Goal: Task Accomplishment & Management: Manage account settings

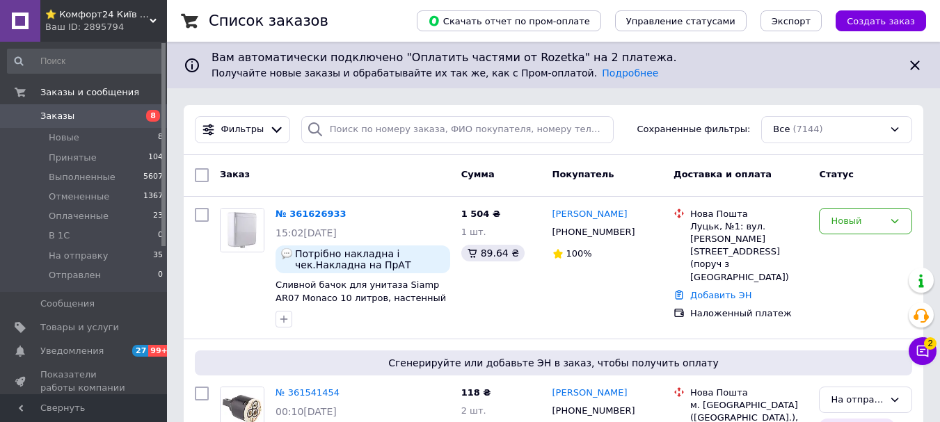
click at [91, 19] on span "⭐ Комфорт24 Київ ⭐ Магазин насосів, змішувачів, сантехніки, водоочистки та опал…" at bounding box center [97, 14] width 104 height 13
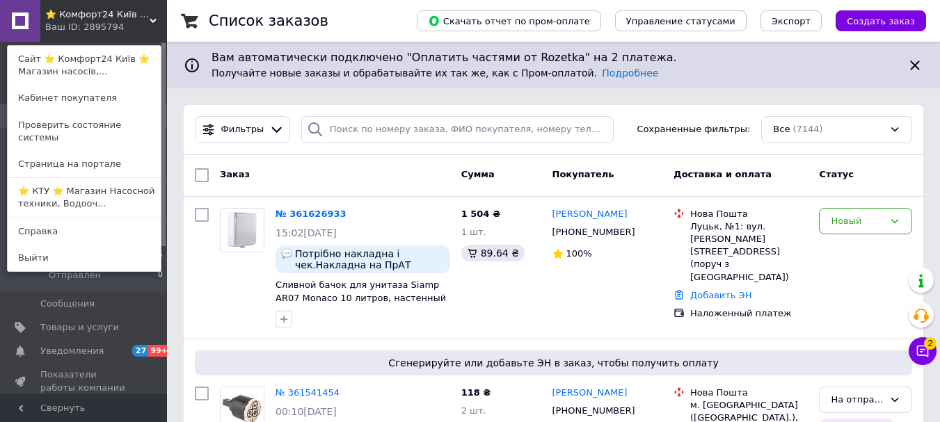
click at [89, 26] on div "Ваш ID: 2895794" at bounding box center [74, 27] width 58 height 13
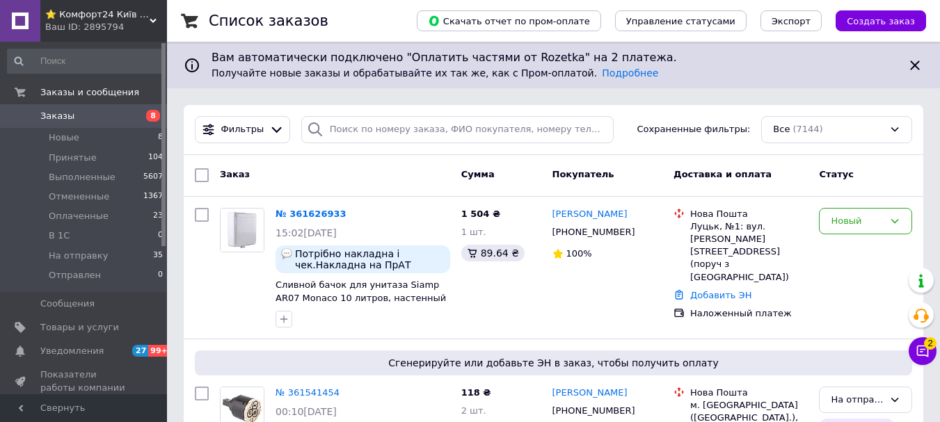
click at [95, 107] on link "Заказы 8" at bounding box center [85, 116] width 171 height 24
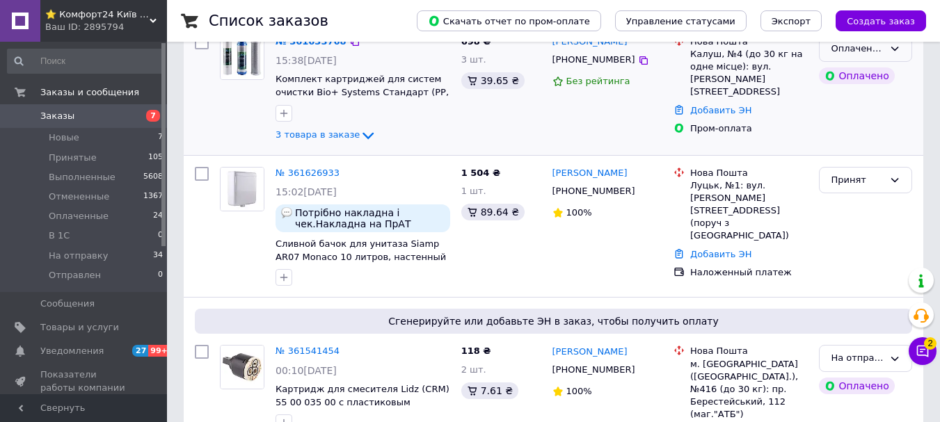
scroll to position [139, 0]
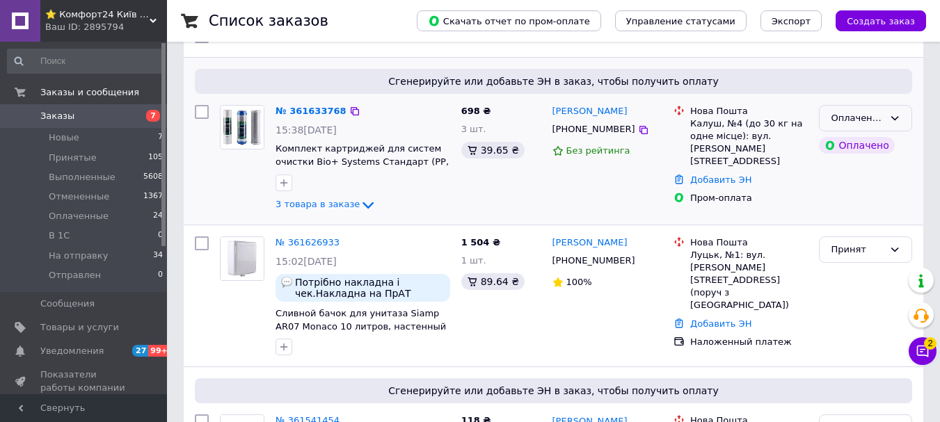
click at [896, 118] on icon at bounding box center [894, 118] width 11 height 11
click at [848, 209] on li "На отправку" at bounding box center [865, 213] width 92 height 26
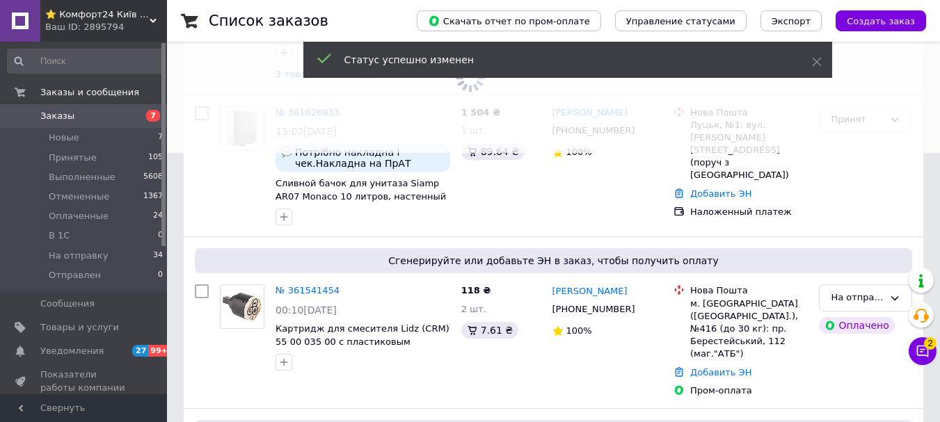
scroll to position [278, 0]
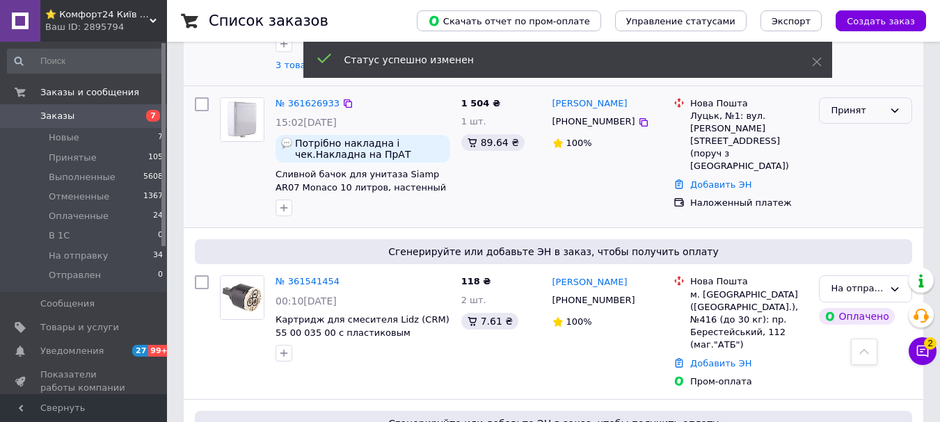
click at [895, 111] on icon at bounding box center [895, 111] width 8 height 4
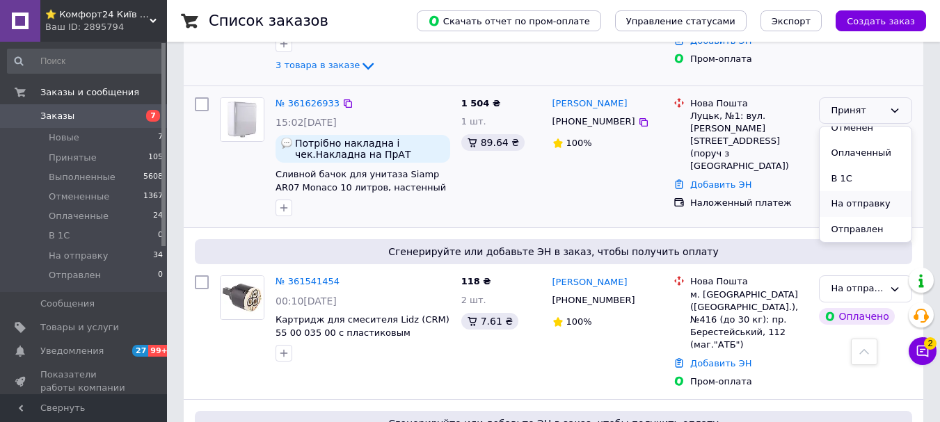
click at [850, 201] on li "На отправку" at bounding box center [865, 204] width 92 height 26
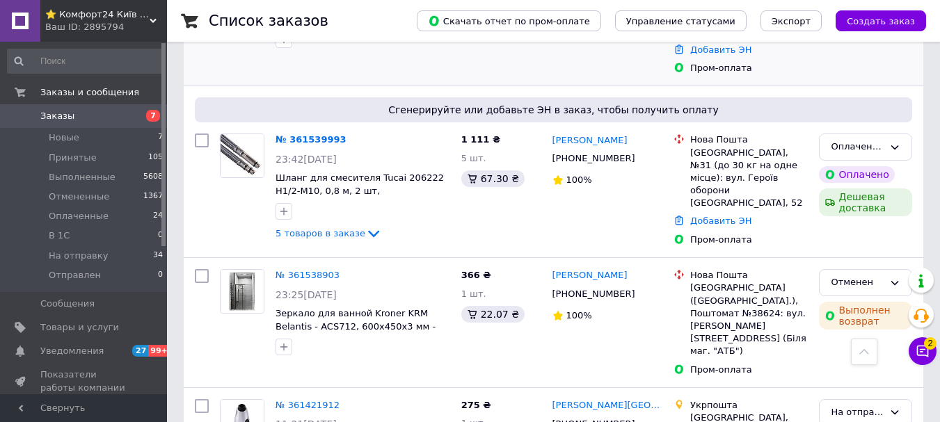
scroll to position [626, 0]
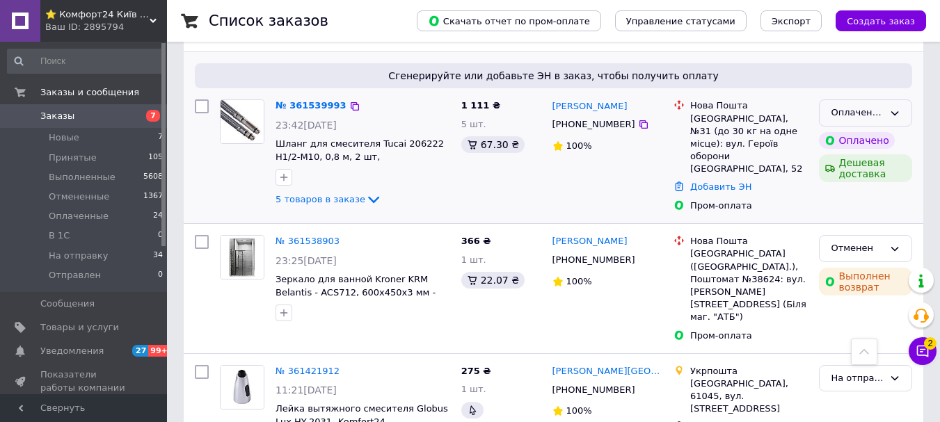
click at [894, 108] on icon at bounding box center [894, 113] width 11 height 11
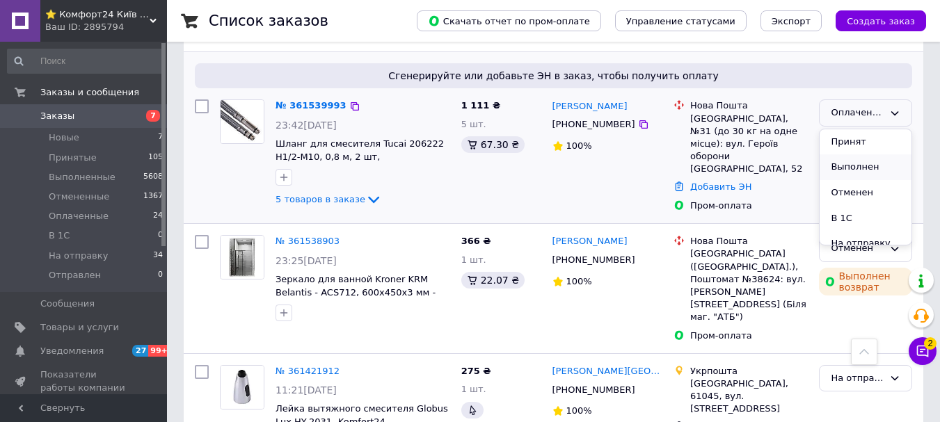
scroll to position [37, 0]
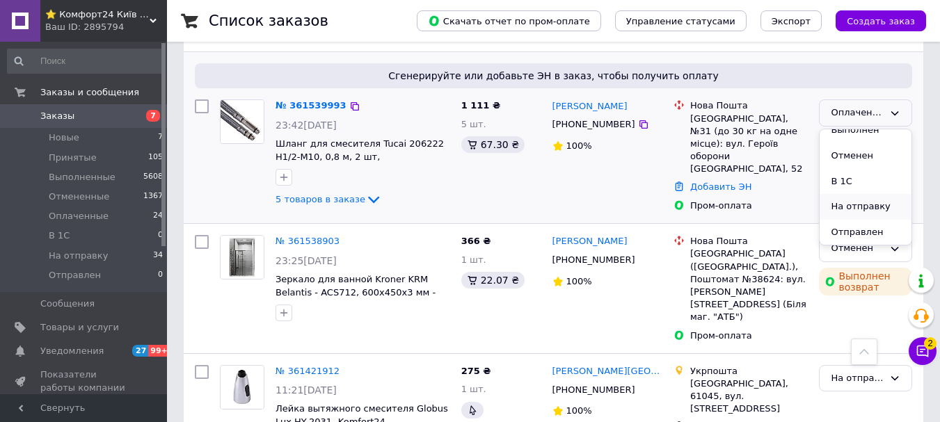
click at [856, 194] on li "На отправку" at bounding box center [865, 207] width 92 height 26
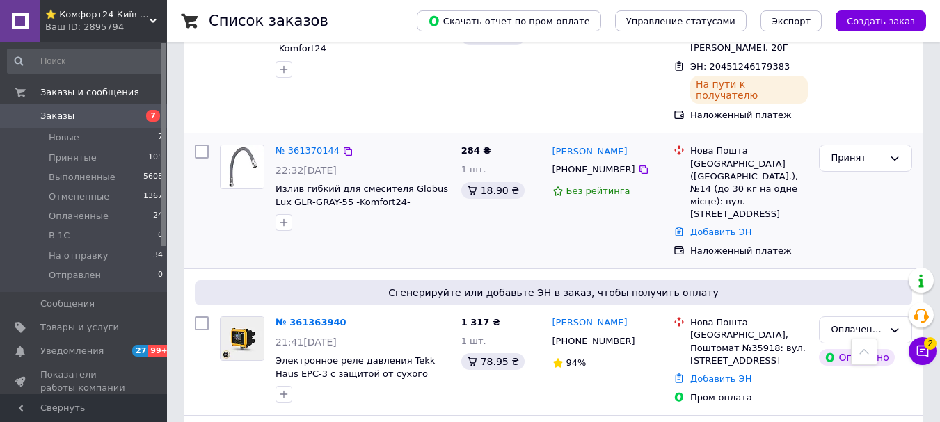
scroll to position [1461, 0]
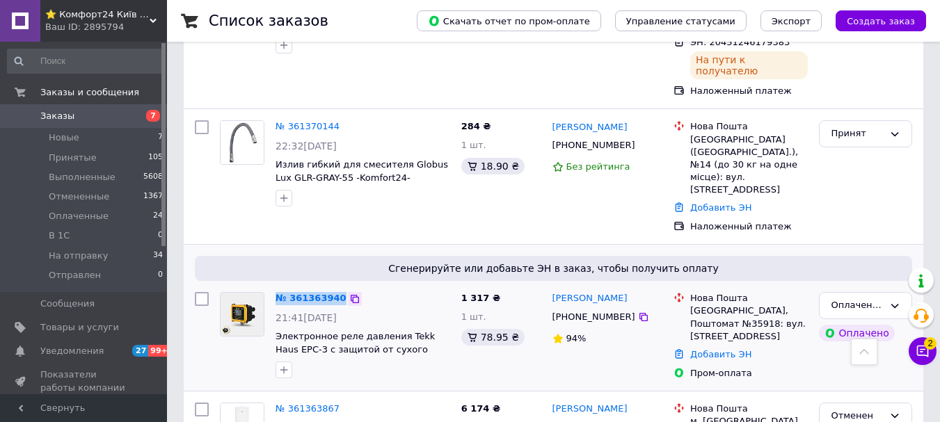
drag, startPoint x: 265, startPoint y: 144, endPoint x: 326, endPoint y: 161, distance: 63.6
click at [340, 287] on div "№ 361363940 21:41[DATE] Электронное реле давления Tekk Haus ЕРС-3 с защитой от …" at bounding box center [334, 335] width 241 height 97
copy div "№ 361363940"
click at [897, 300] on icon at bounding box center [894, 305] width 11 height 11
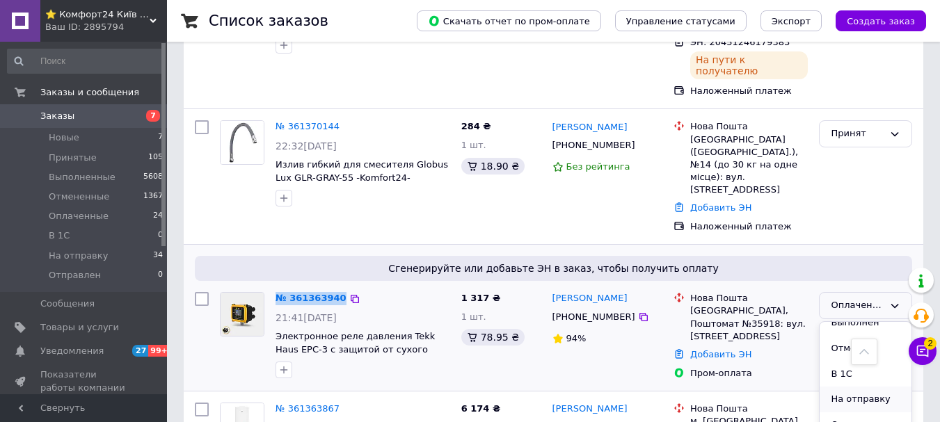
click at [855, 387] on li "На отправку" at bounding box center [865, 400] width 92 height 26
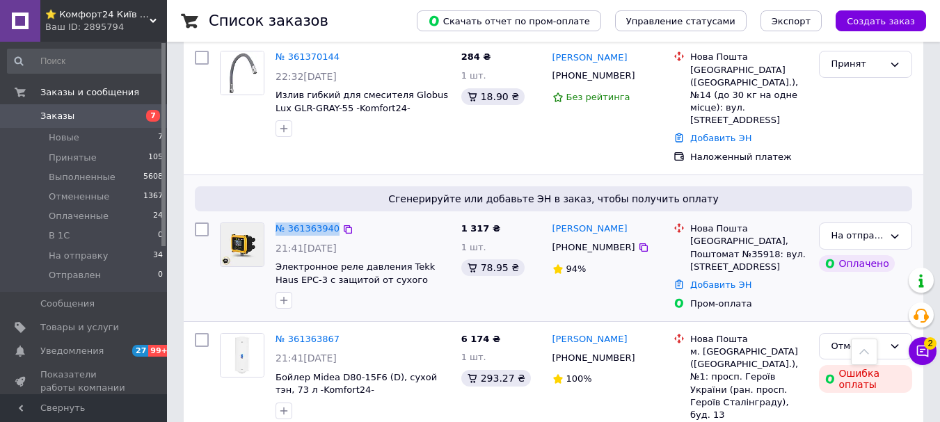
scroll to position [1461, 0]
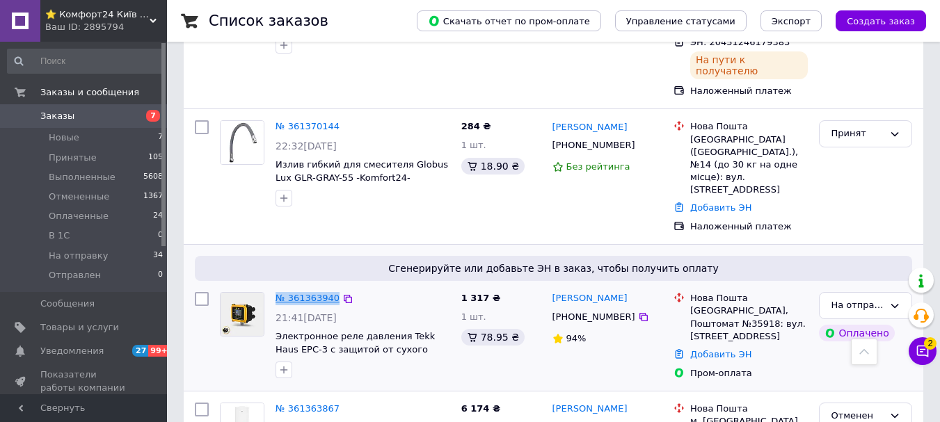
click at [305, 293] on link "№ 361363940" at bounding box center [307, 298] width 64 height 10
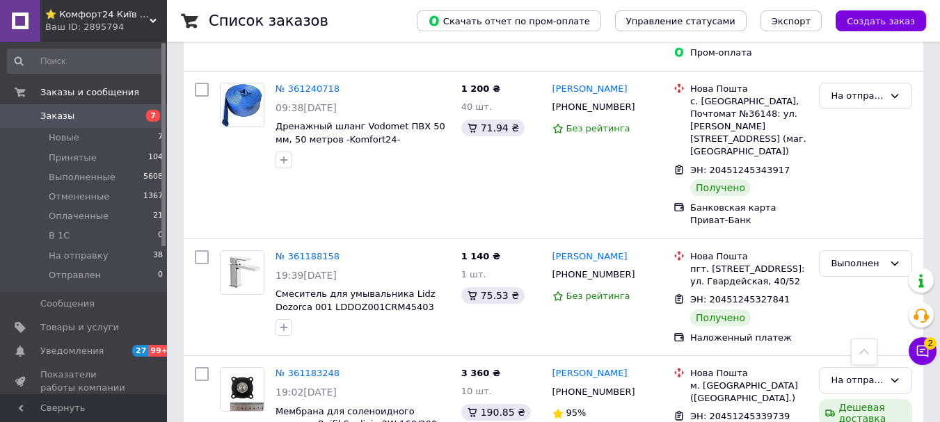
scroll to position [2493, 0]
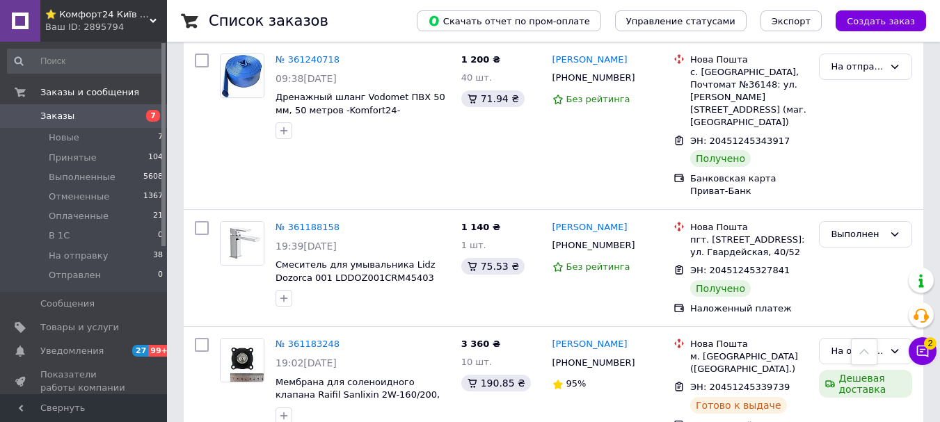
click at [83, 16] on span "⭐ Комфорт24 Київ ⭐ Магазин насосів, змішувачів, сантехніки, водоочистки та опал…" at bounding box center [97, 14] width 104 height 13
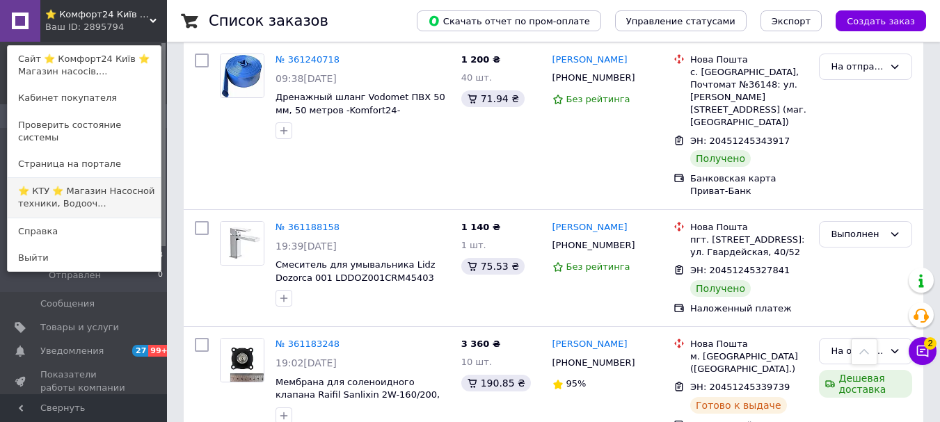
click at [86, 178] on link "⭐ КТУ ⭐ Магазин Насосной техники, Водооч..." at bounding box center [84, 197] width 153 height 39
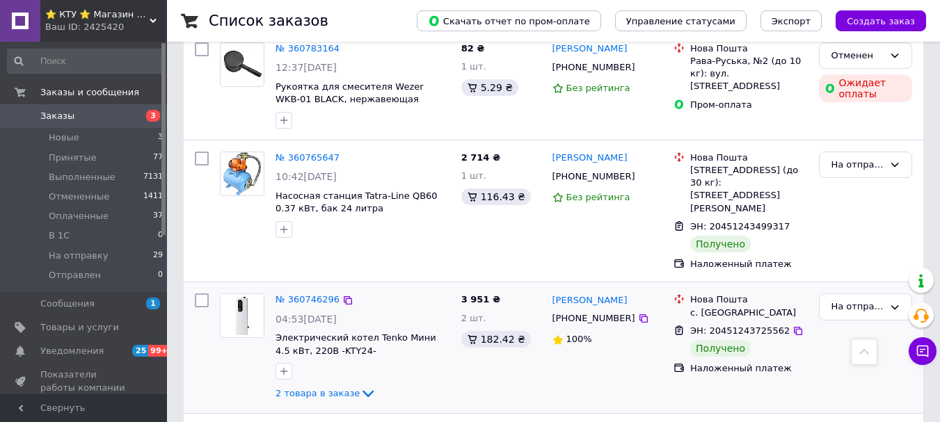
scroll to position [2496, 0]
